Goal: Task Accomplishment & Management: Complete application form

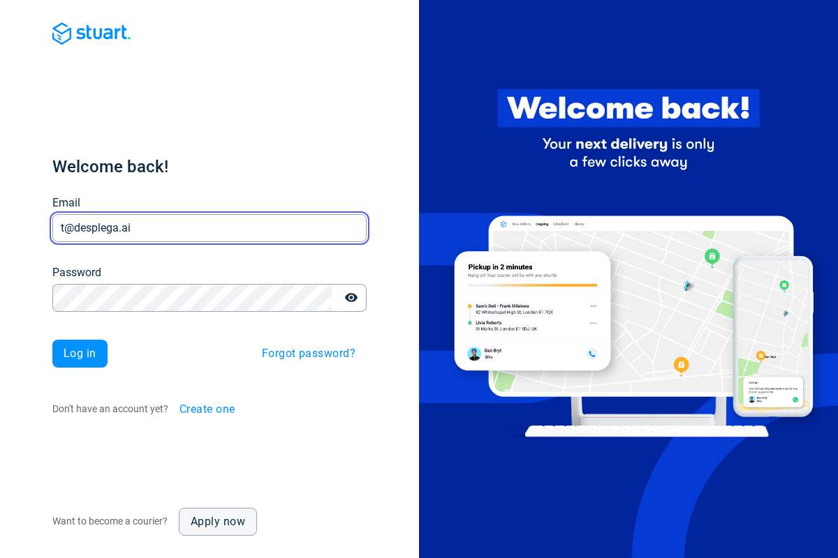
type input "t@desplega.ai"
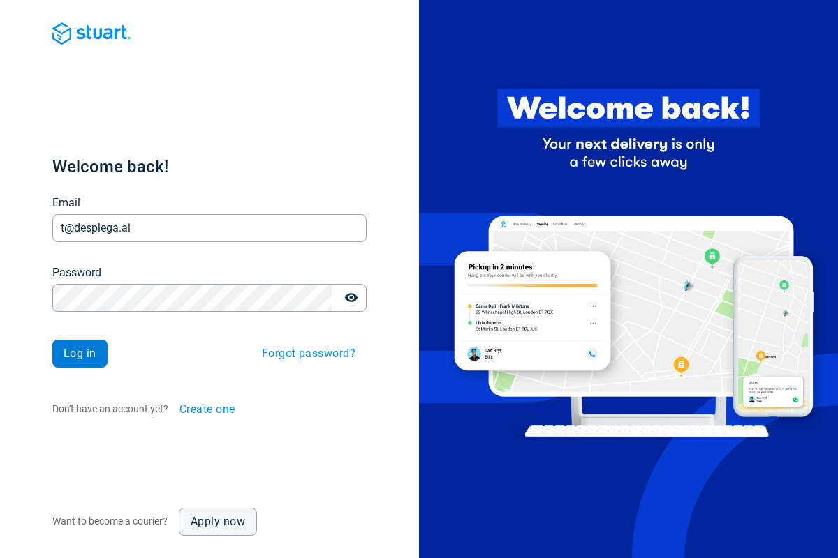
click at [80, 354] on span "Log in" at bounding box center [80, 353] width 33 height 11
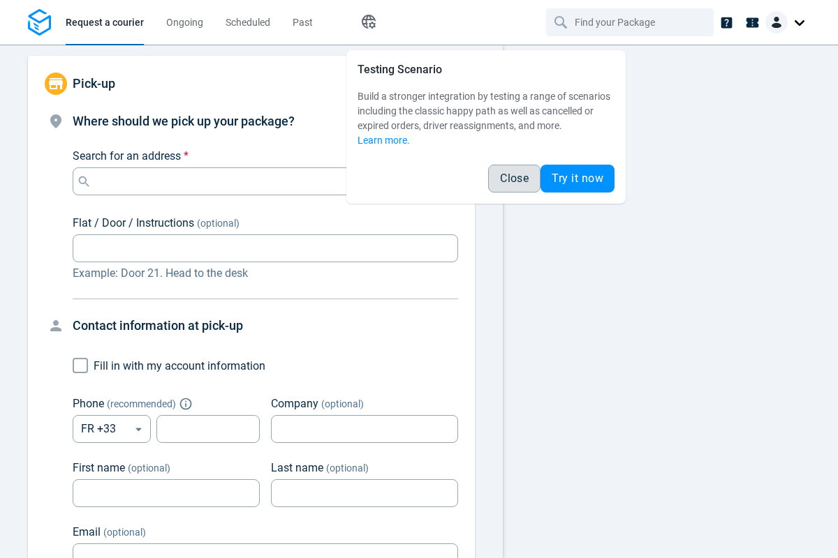
click at [514, 179] on span "Close" at bounding box center [514, 178] width 29 height 11
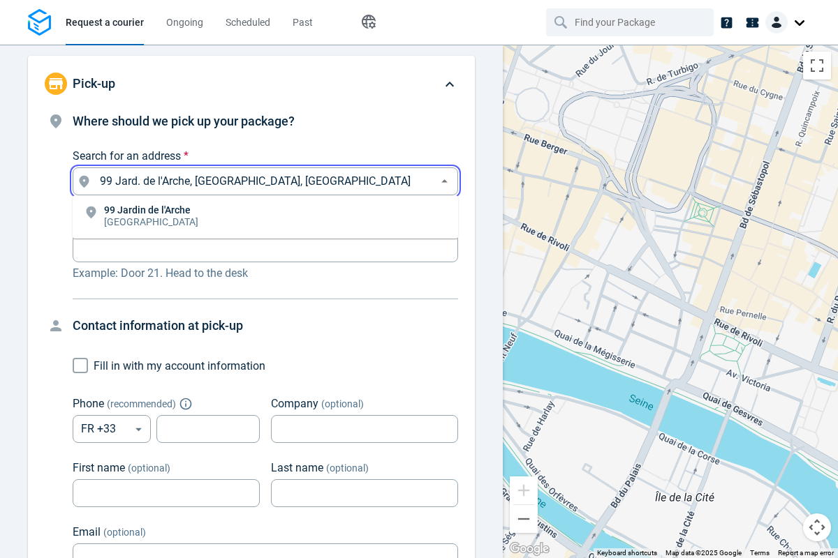
type input "99 Jard. de l'Arche, [GEOGRAPHIC_DATA], [GEOGRAPHIC_DATA]"
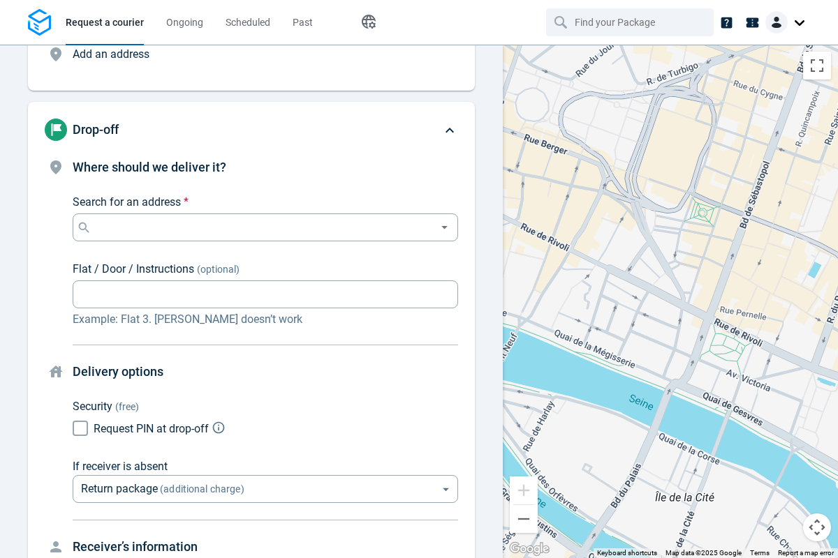
scroll to position [106, 0]
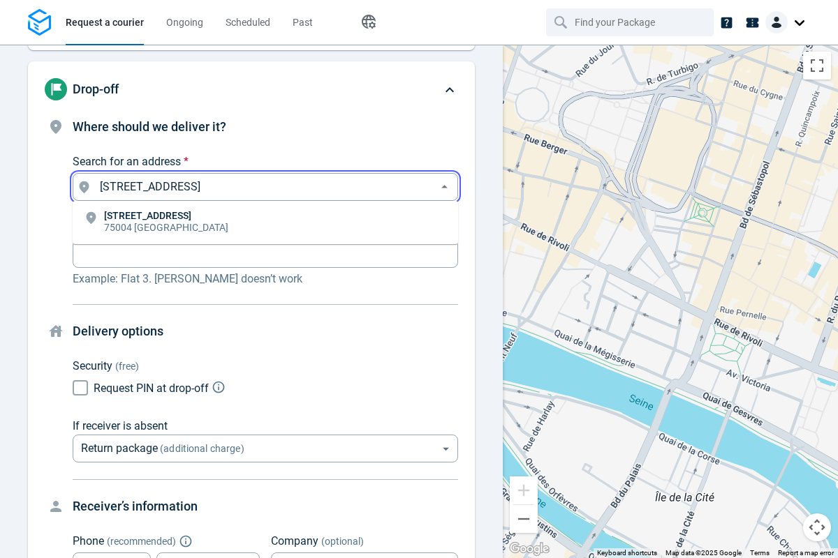
type input "[STREET_ADDRESS]"
click at [265, 302] on body "Request a courier Ongoing Scheduled Past Happy Path Pick-up Add an address Wher…" at bounding box center [419, 279] width 838 height 558
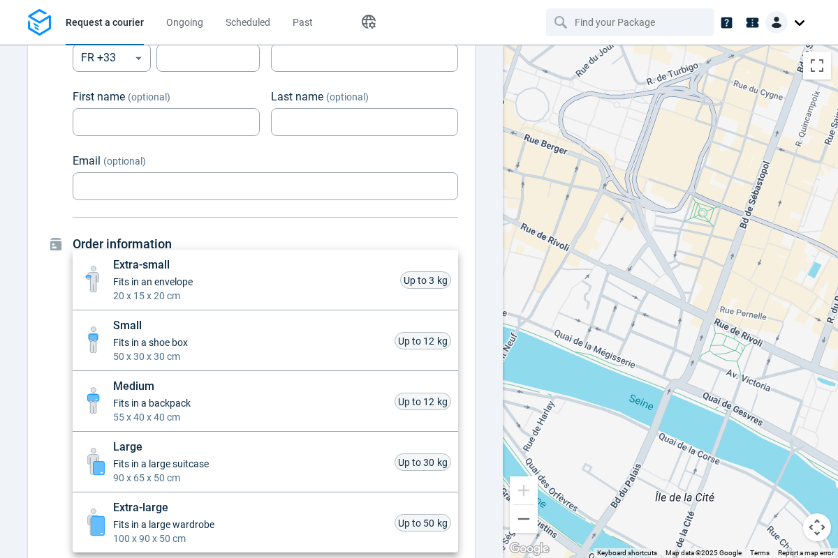
click at [265, 280] on li "Extra-small Fits in an envelope 20 x 15 x 20 cm Up to 3 kg" at bounding box center [265, 280] width 385 height 61
type input "xsmall"
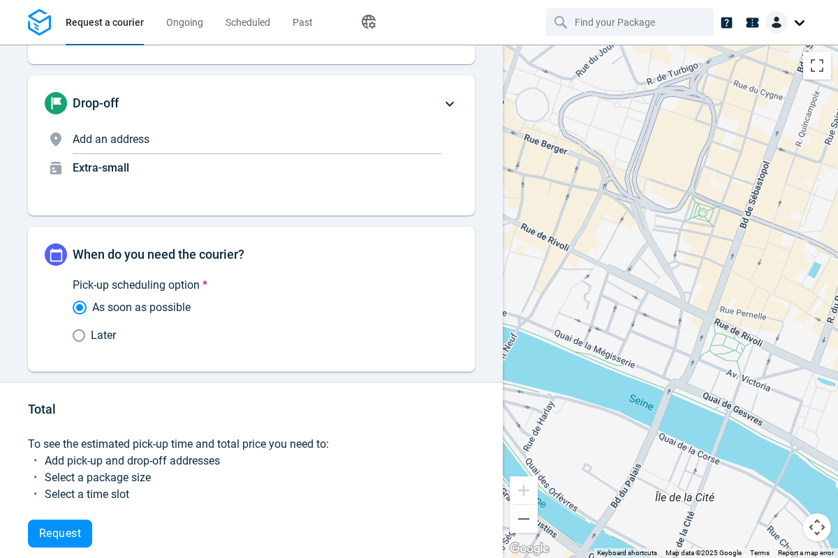
scroll to position [81, 0]
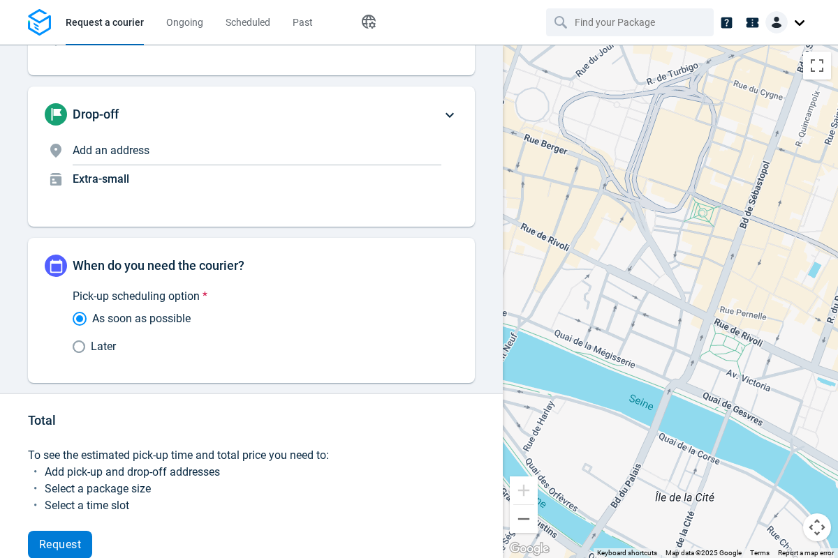
click at [60, 545] on span "Request" at bounding box center [60, 545] width 42 height 11
